Goal: Check status

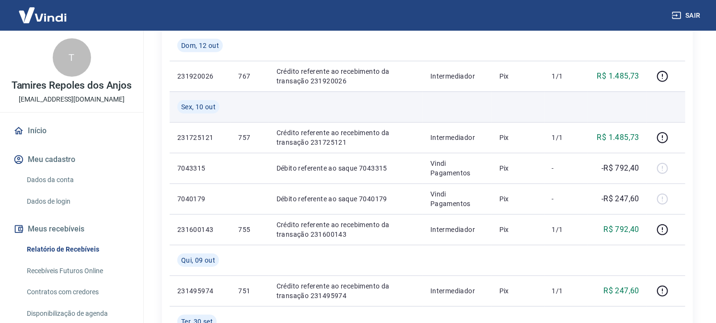
scroll to position [266, 0]
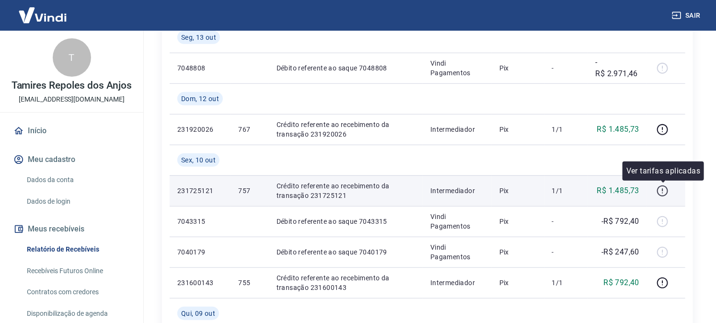
click at [663, 192] on icon "button" at bounding box center [662, 191] width 12 height 12
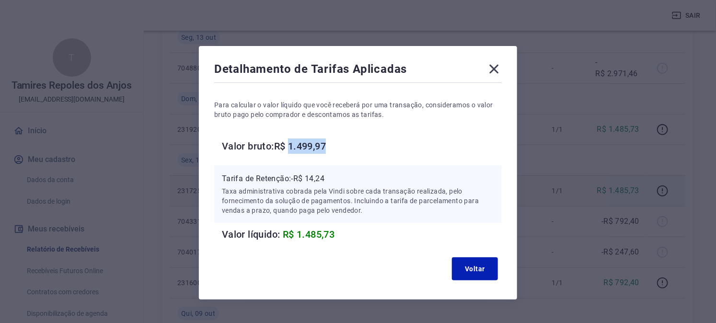
drag, startPoint x: 293, startPoint y: 142, endPoint x: 410, endPoint y: 90, distance: 128.4
click at [369, 151] on h6 "Valor bruto: R$ 1.499,97" at bounding box center [362, 145] width 280 height 15
click at [489, 61] on icon at bounding box center [493, 68] width 15 height 15
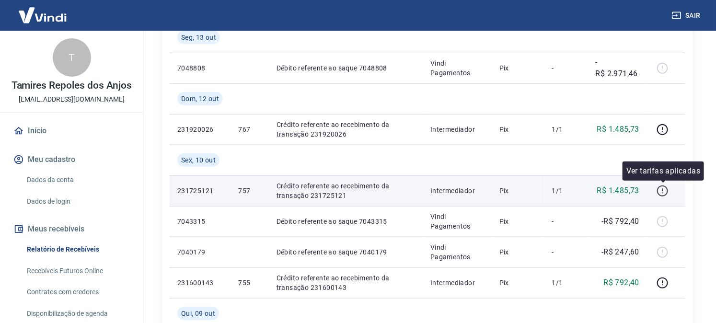
click at [660, 192] on icon "button" at bounding box center [662, 191] width 12 height 12
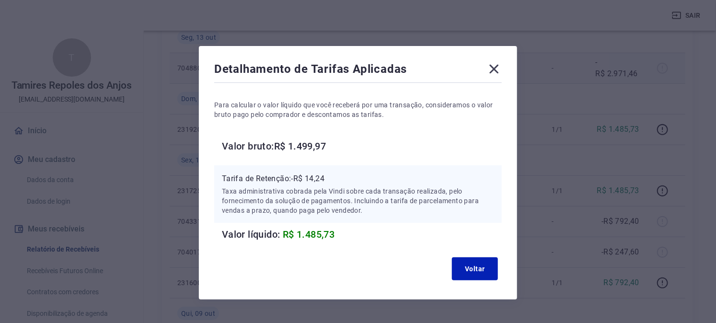
click at [494, 69] on icon at bounding box center [494, 69] width 9 height 9
